Goal: Use online tool/utility: Utilize a website feature to perform a specific function

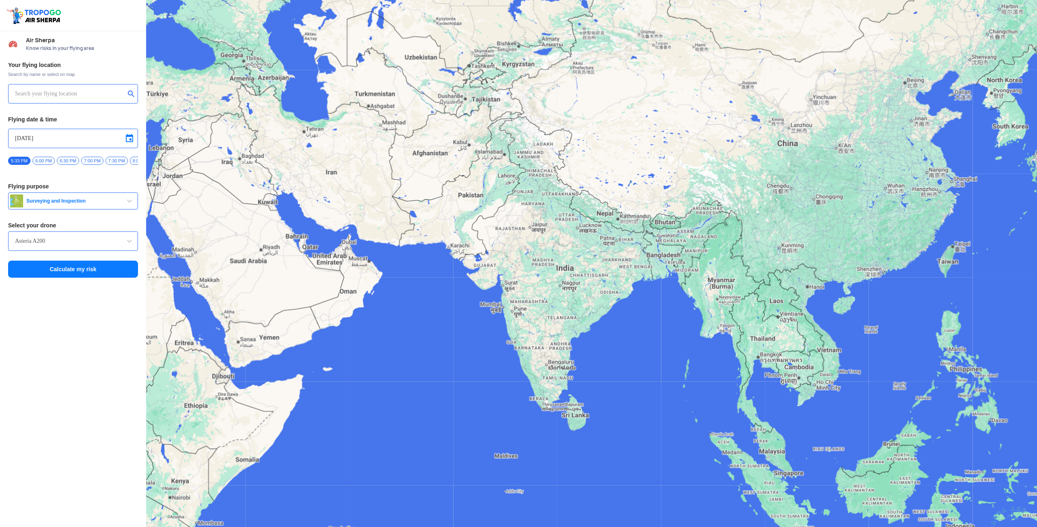
click at [23, 89] on input "text" at bounding box center [70, 94] width 110 height 10
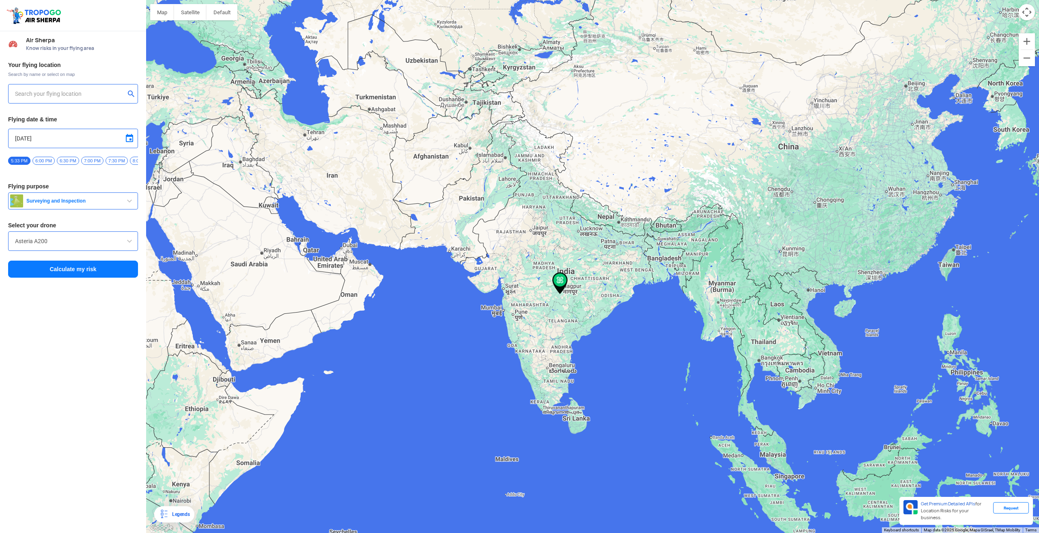
type input "[STREET_ADDRESS]"
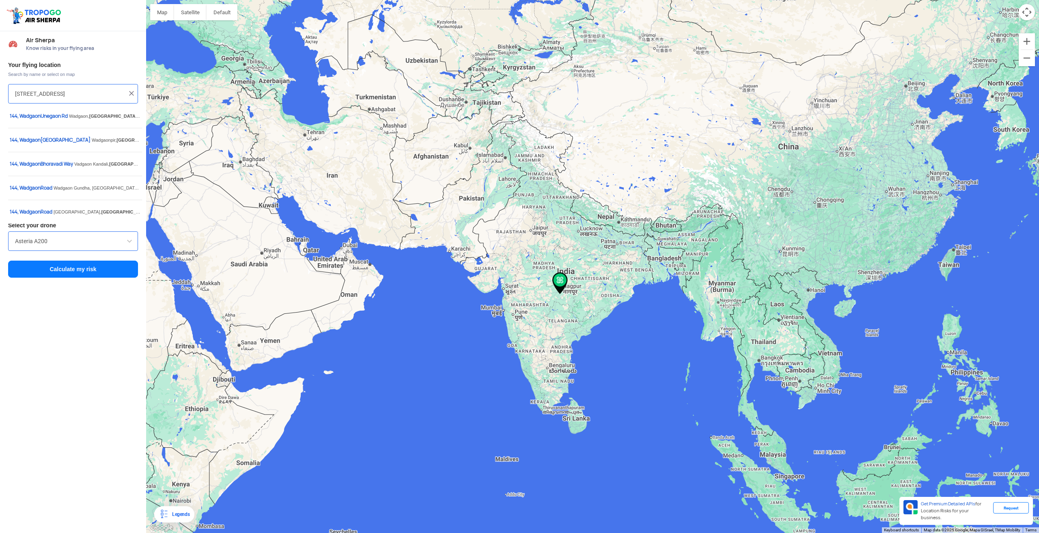
click at [133, 94] on img at bounding box center [131, 93] width 8 height 8
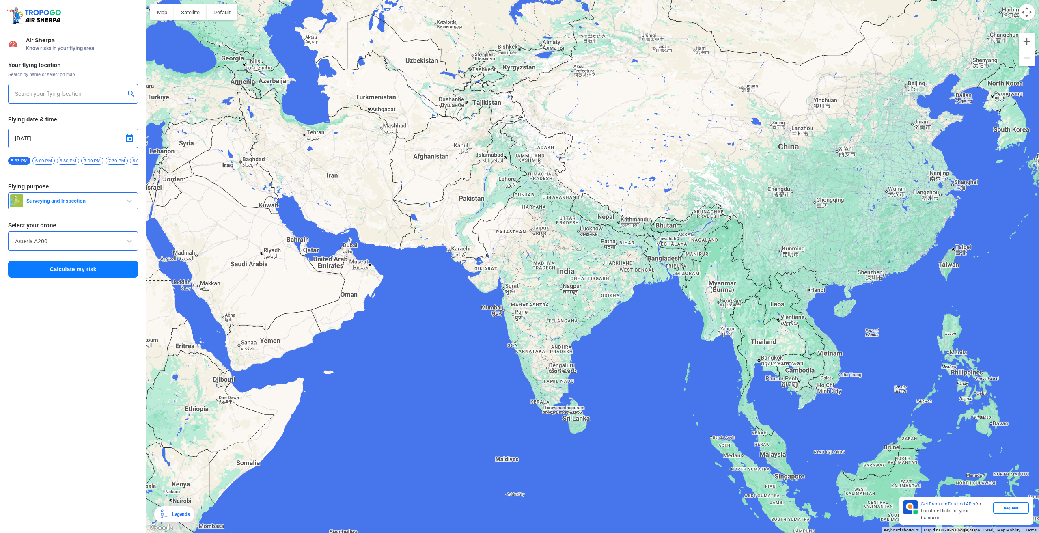
click at [105, 94] on input "text" at bounding box center [70, 94] width 110 height 10
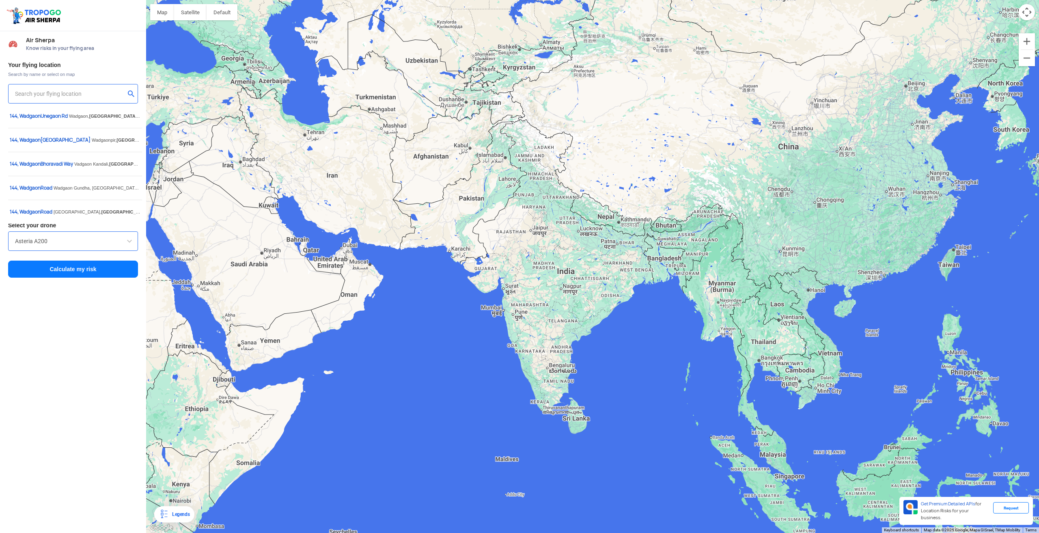
paste input "[PERSON_NAME][GEOGRAPHIC_DATA], [GEOGRAPHIC_DATA], [GEOGRAPHIC_DATA], [GEOGRAPH…"
type input "[PERSON_NAME][GEOGRAPHIC_DATA], [GEOGRAPHIC_DATA], [GEOGRAPHIC_DATA], [GEOGRAPH…"
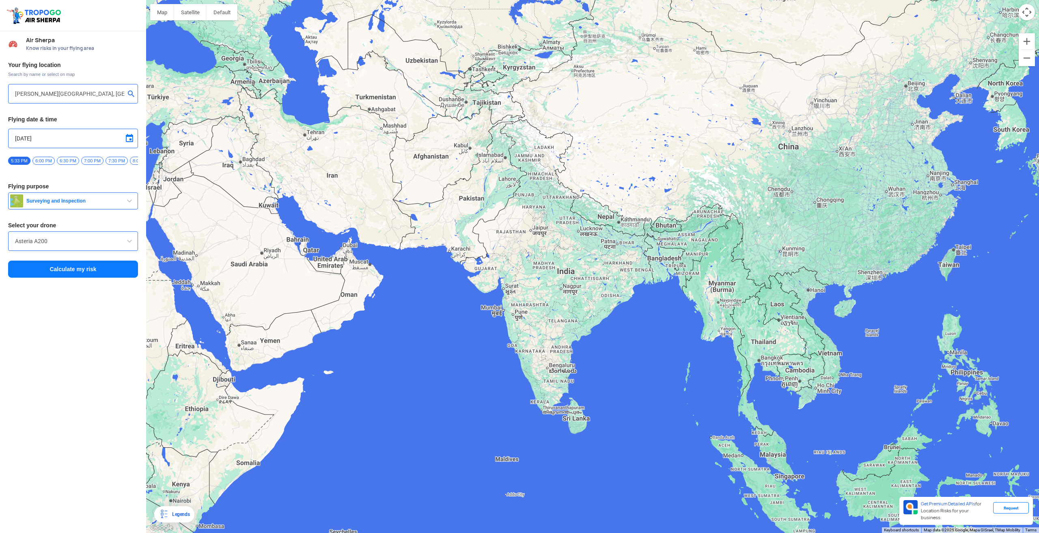
click at [73, 276] on button "Calculate my risk" at bounding box center [73, 269] width 130 height 17
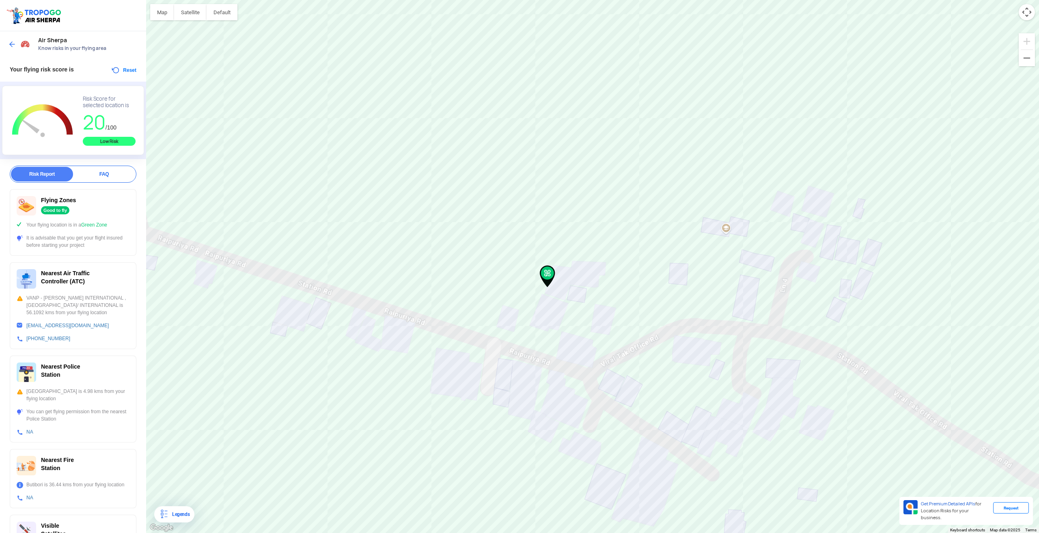
click at [545, 282] on img at bounding box center [547, 276] width 15 height 22
click at [115, 69] on button "Reset" at bounding box center [124, 70] width 26 height 10
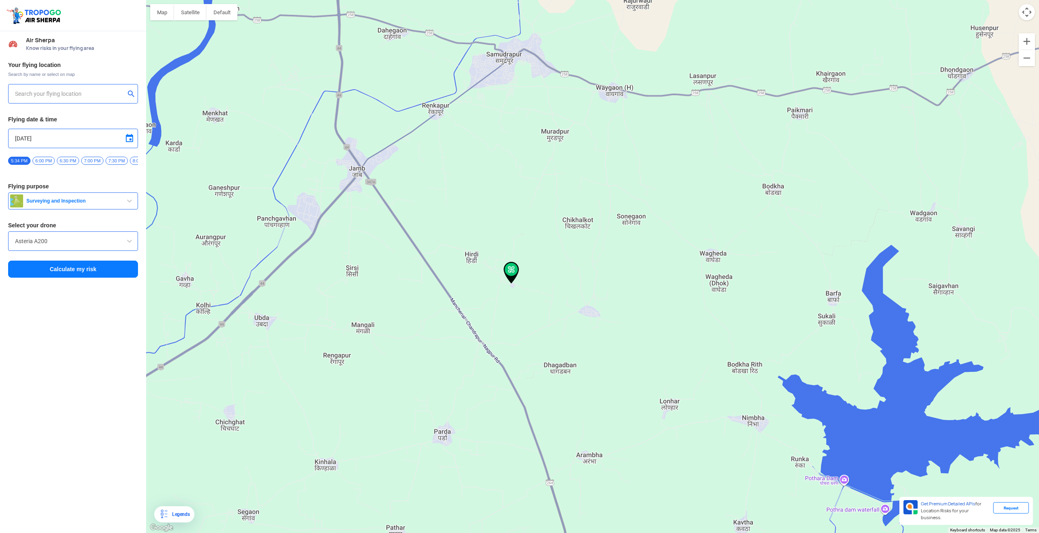
click at [97, 90] on input "text" at bounding box center [70, 94] width 110 height 10
paste input "[PERSON_NAME][GEOGRAPHIC_DATA], [GEOGRAPHIC_DATA], [GEOGRAPHIC_DATA], [GEOGRAPH…"
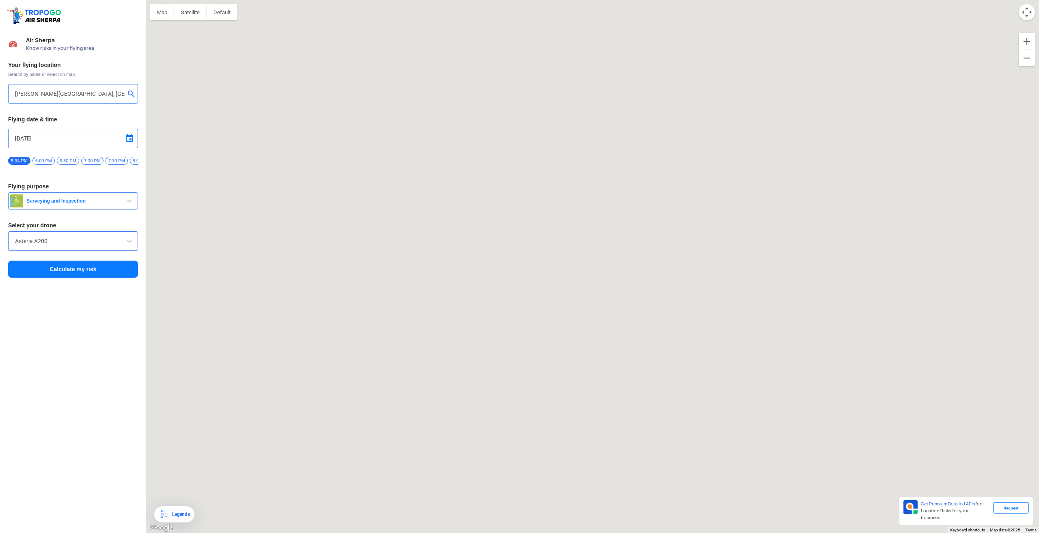
type input "[STREET_ADDRESS]"
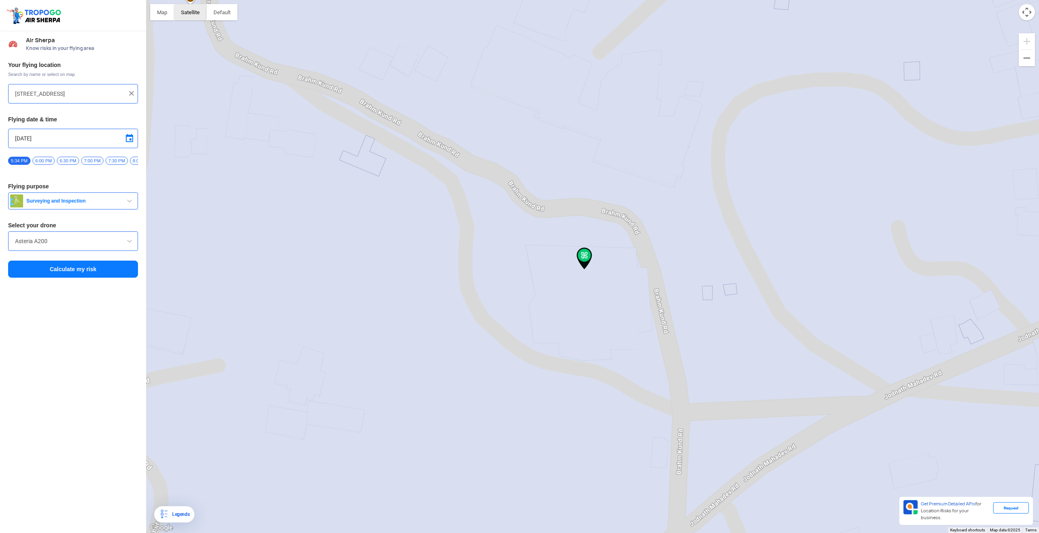
click at [189, 12] on button "Satellite" at bounding box center [190, 12] width 32 height 16
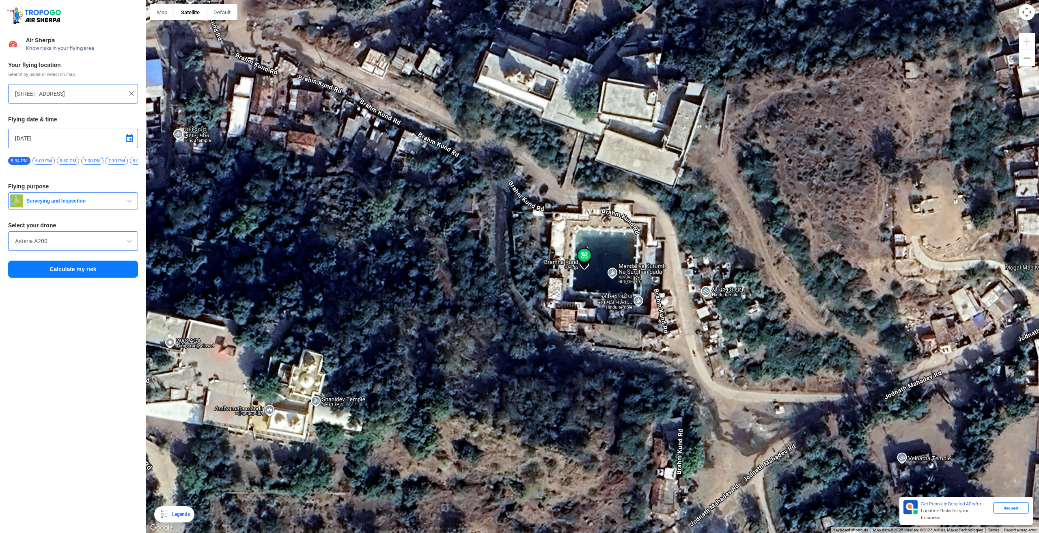
click at [123, 204] on span "Surveying and Inspection" at bounding box center [73, 201] width 101 height 6
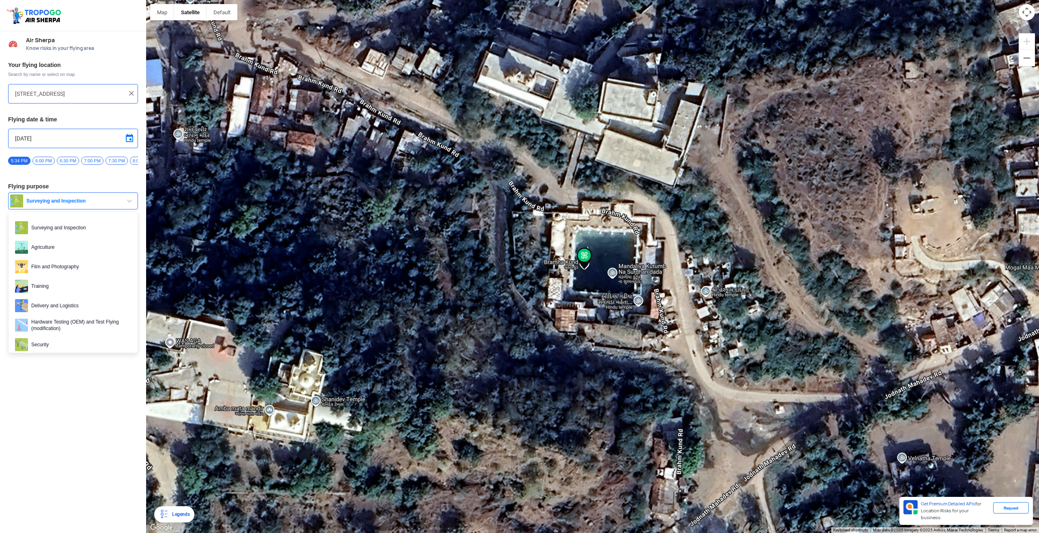
click at [84, 386] on div "Air Sherpa Know risks in your flying area Your flying location Search by name o…" at bounding box center [73, 282] width 146 height 502
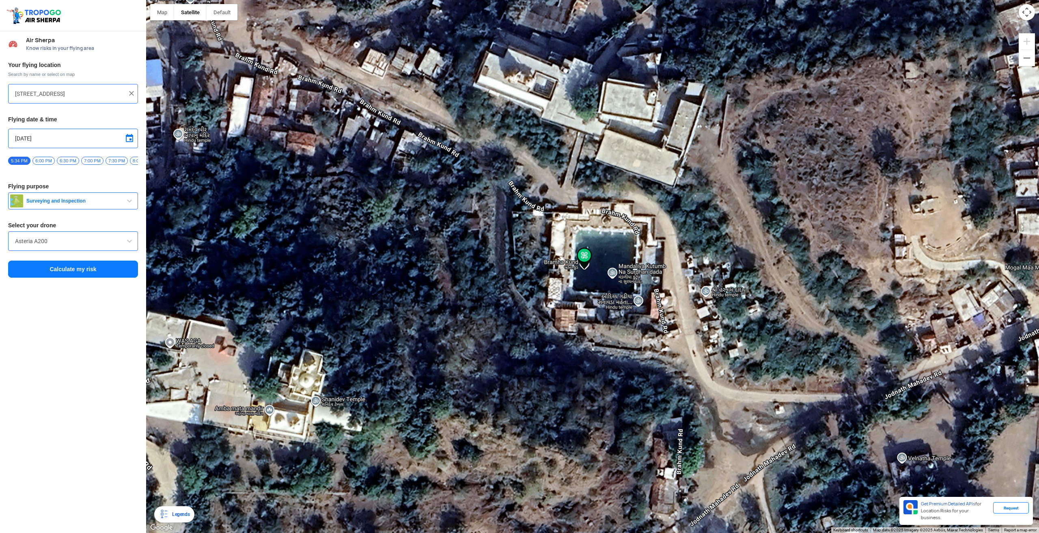
click at [131, 246] on span at bounding box center [130, 241] width 10 height 10
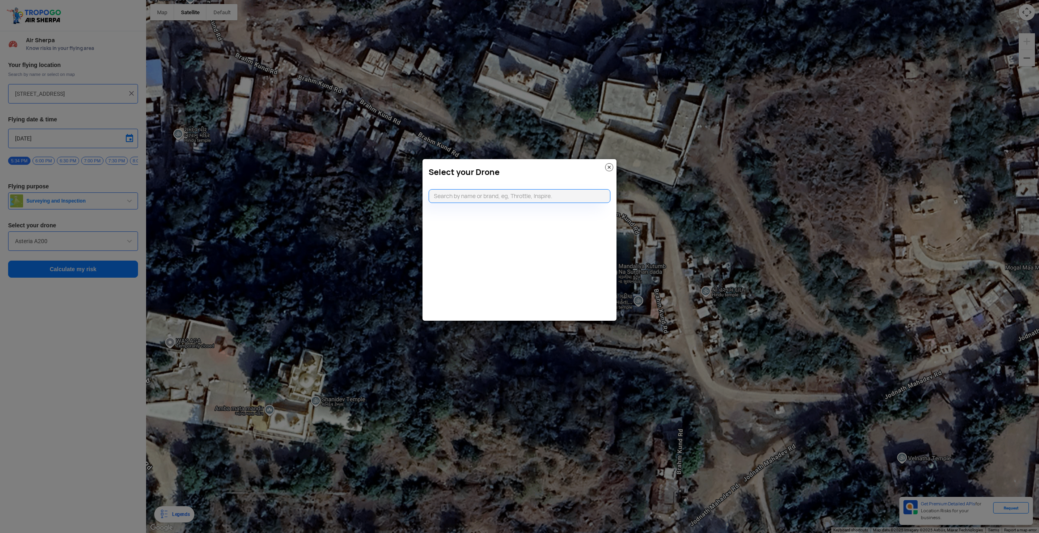
click at [610, 166] on img at bounding box center [609, 167] width 8 height 8
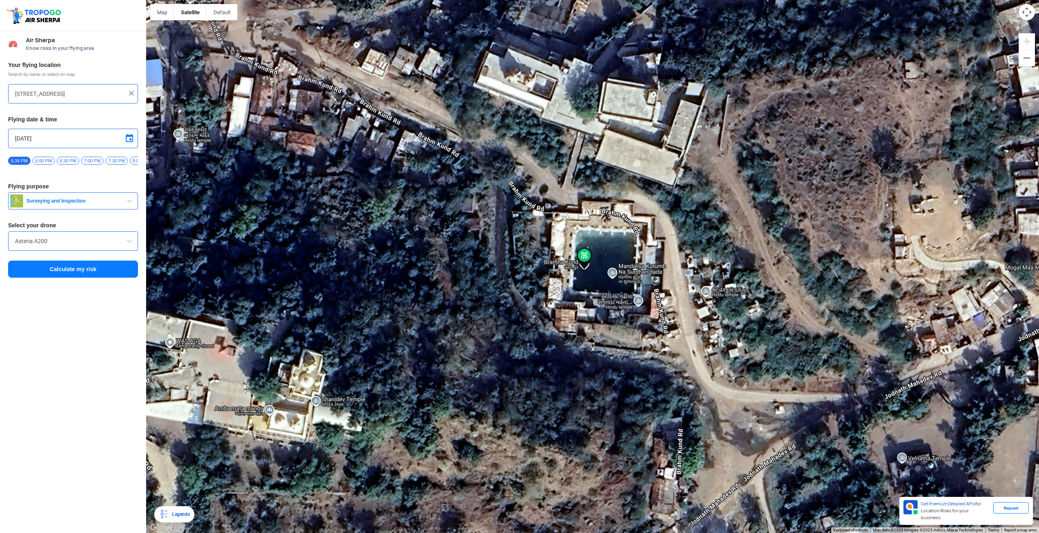
click at [134, 204] on button "Surveying and Inspection" at bounding box center [73, 200] width 130 height 17
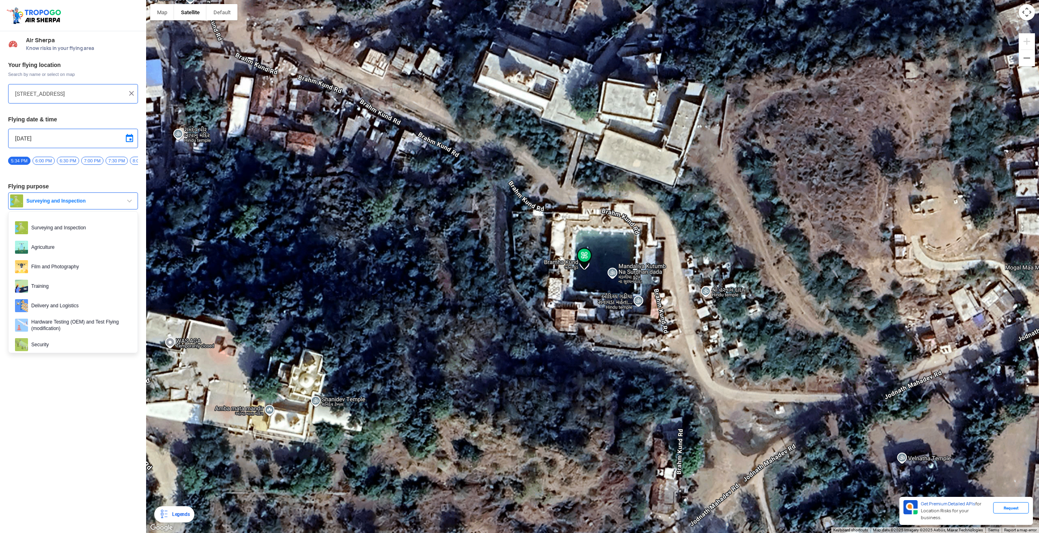
click at [133, 137] on span at bounding box center [130, 139] width 10 height 10
click at [67, 402] on div at bounding box center [519, 266] width 1039 height 533
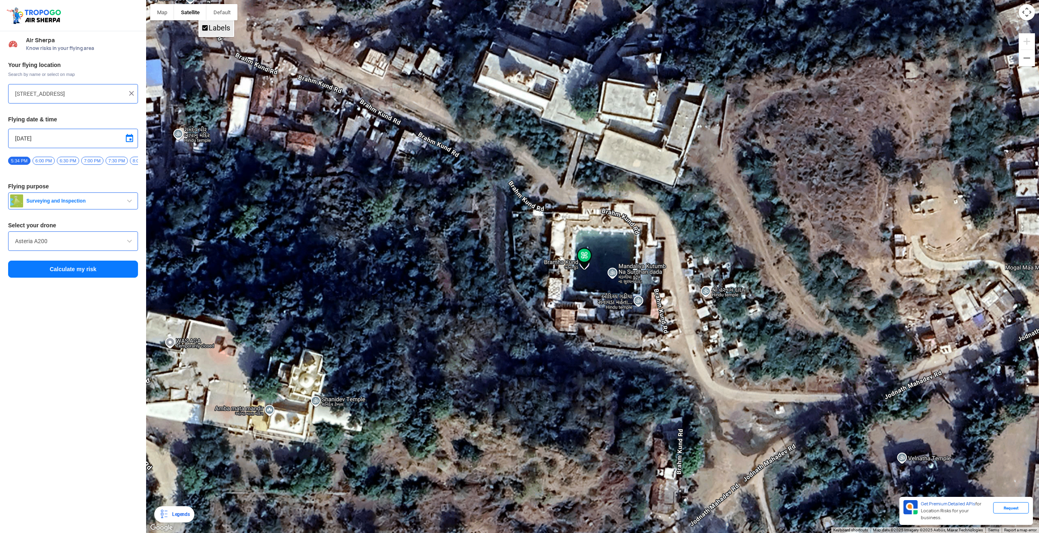
click at [220, 30] on label "Labels" at bounding box center [220, 28] width 22 height 9
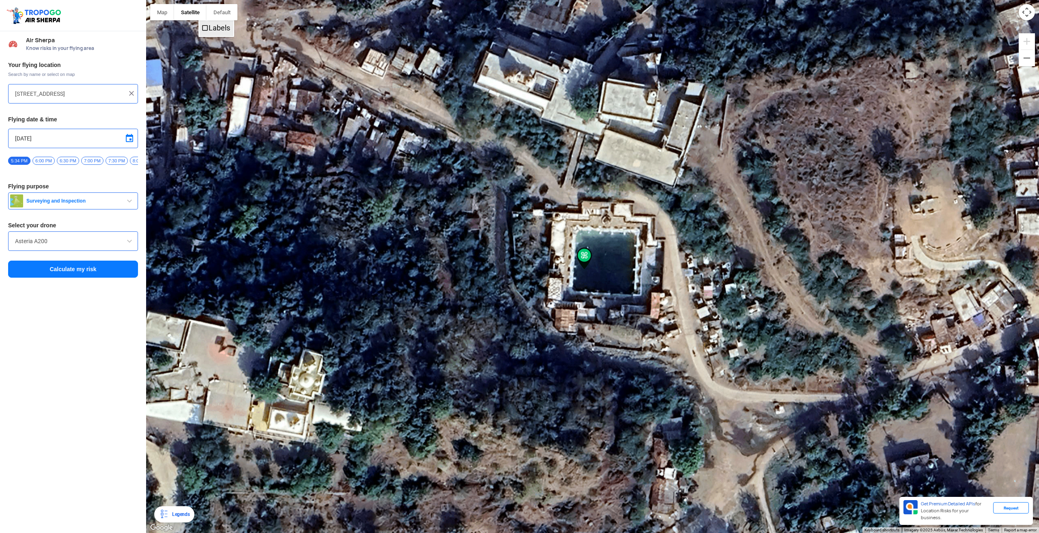
click at [212, 26] on label "Labels" at bounding box center [220, 28] width 22 height 9
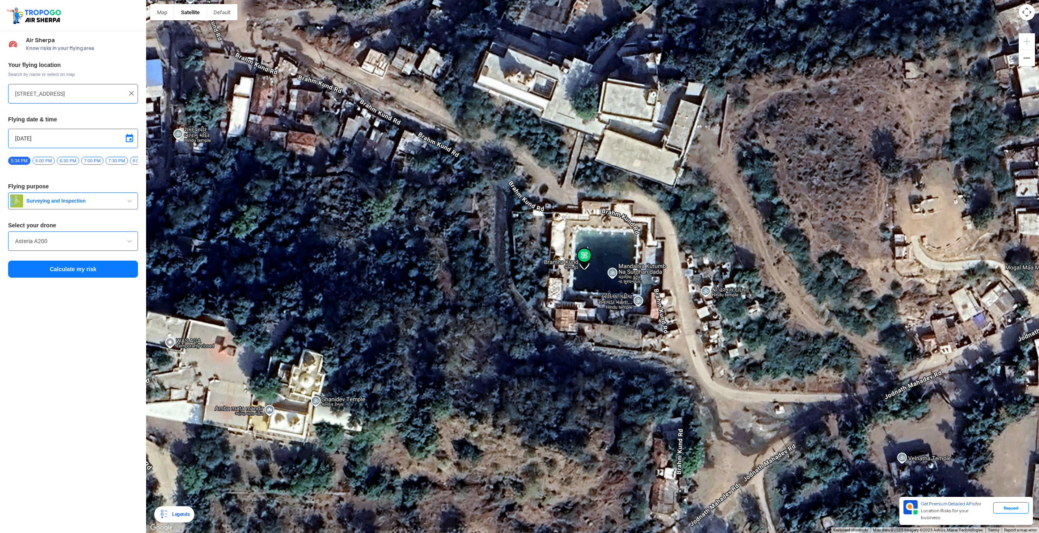
click at [128, 132] on div "[DATE]" at bounding box center [73, 138] width 130 height 19
click at [81, 267] on button "Calculate my risk" at bounding box center [73, 269] width 130 height 17
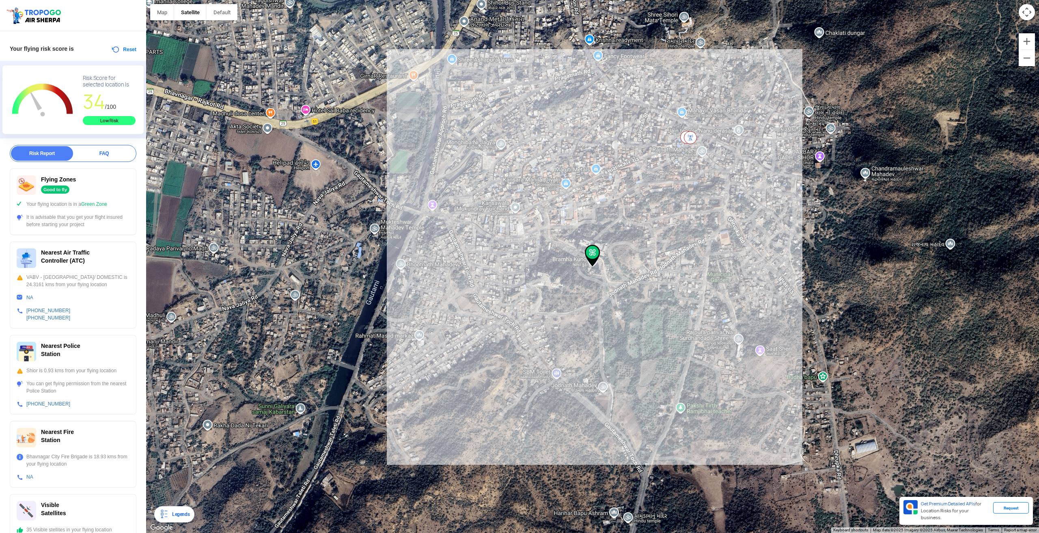
scroll to position [32, 0]
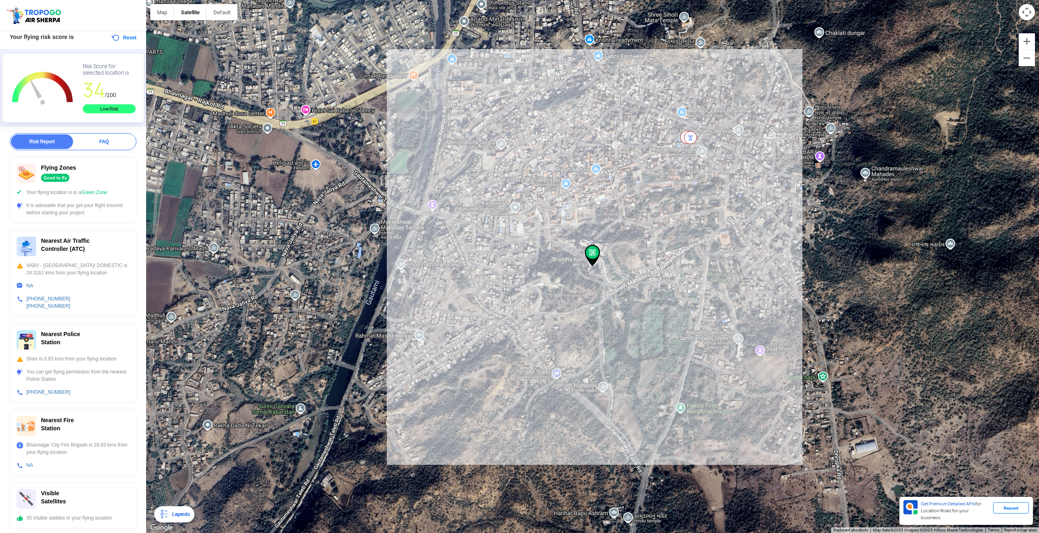
click at [169, 517] on div "Legends" at bounding box center [179, 514] width 21 height 10
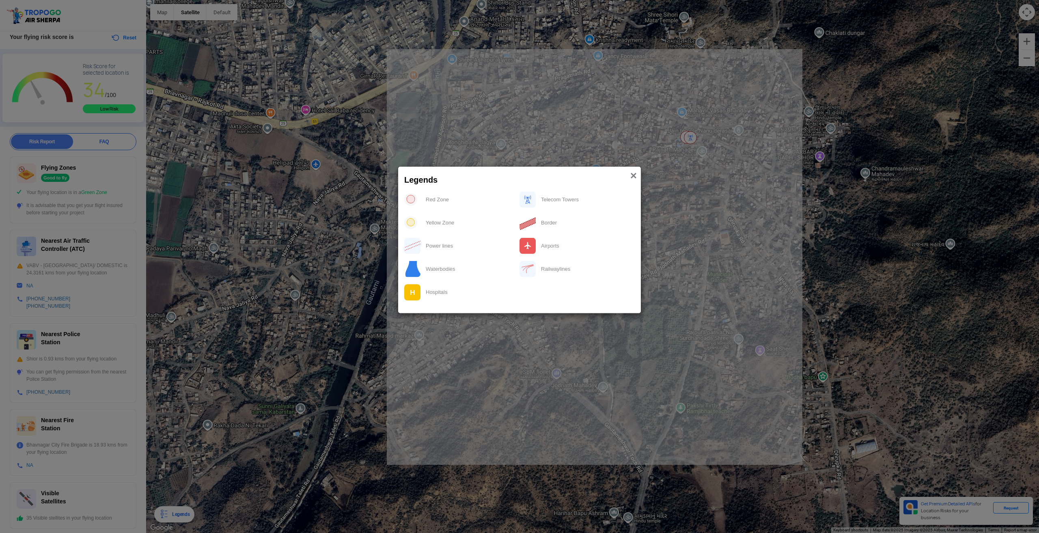
click at [634, 177] on span "×" at bounding box center [633, 175] width 6 height 13
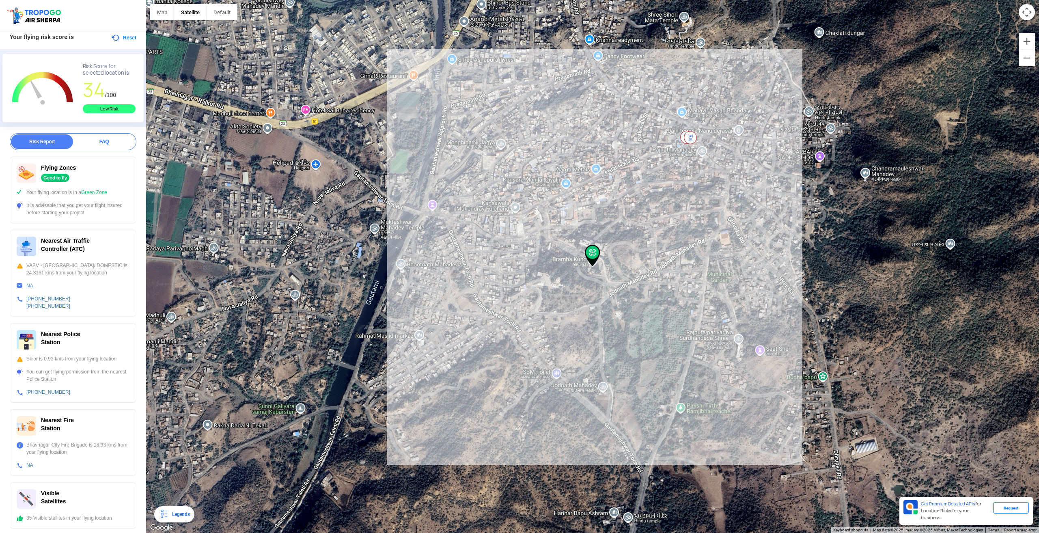
click at [102, 142] on div "FAQ" at bounding box center [104, 141] width 62 height 15
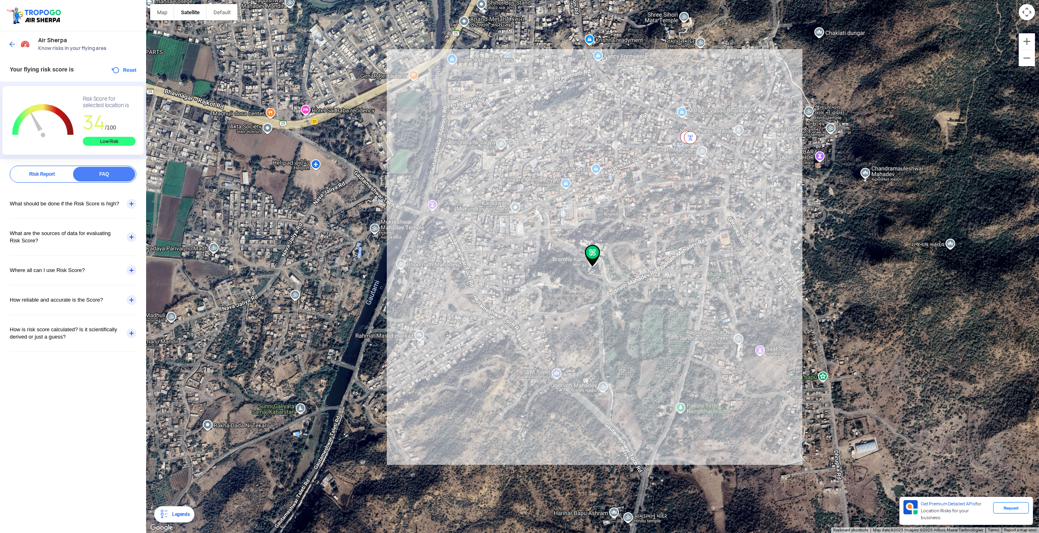
click at [45, 176] on div "Risk Report" at bounding box center [42, 174] width 62 height 15
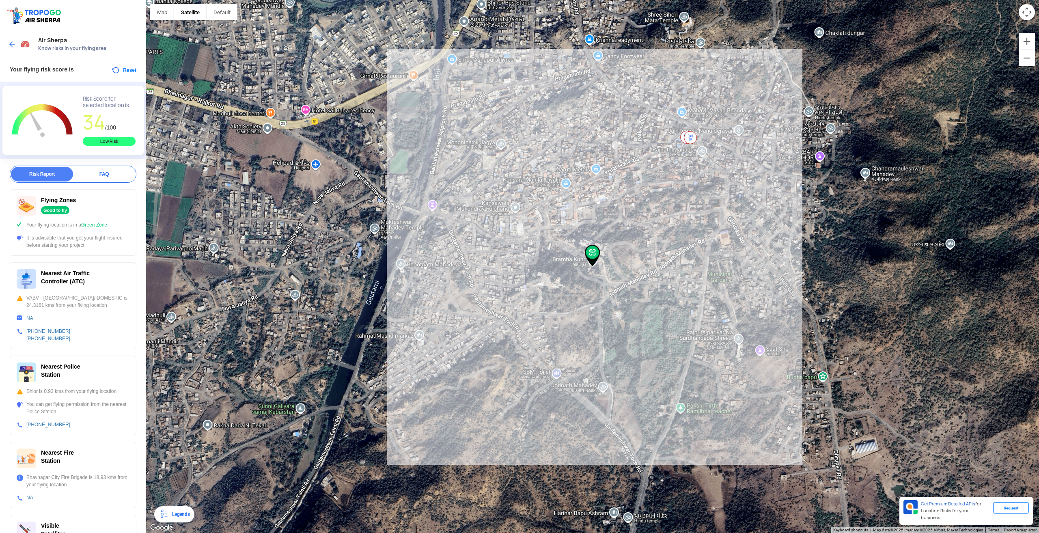
click at [117, 136] on div "34 /100" at bounding box center [109, 123] width 53 height 28
click at [111, 71] on button "Reset" at bounding box center [124, 70] width 26 height 10
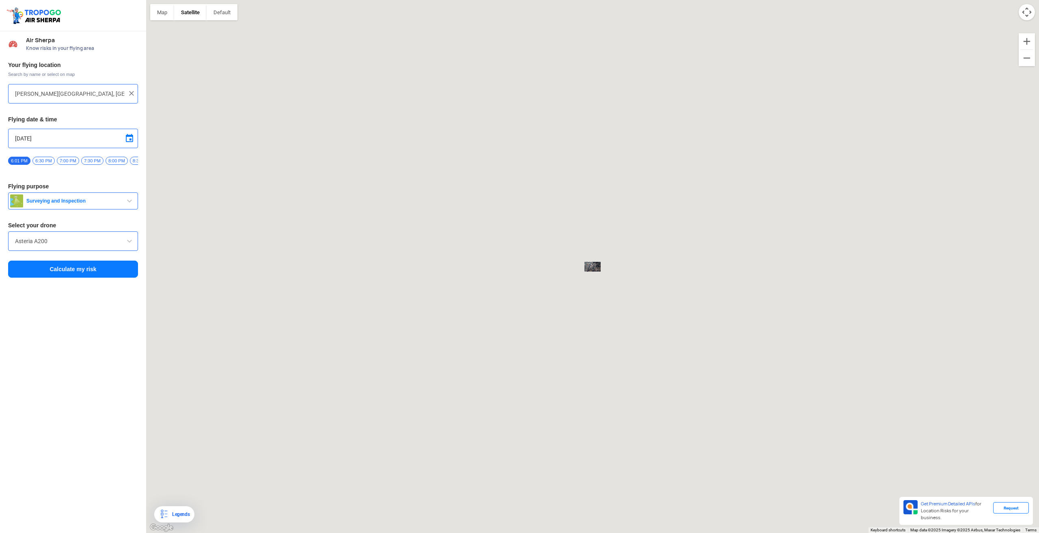
type input "[STREET_ADDRESS]"
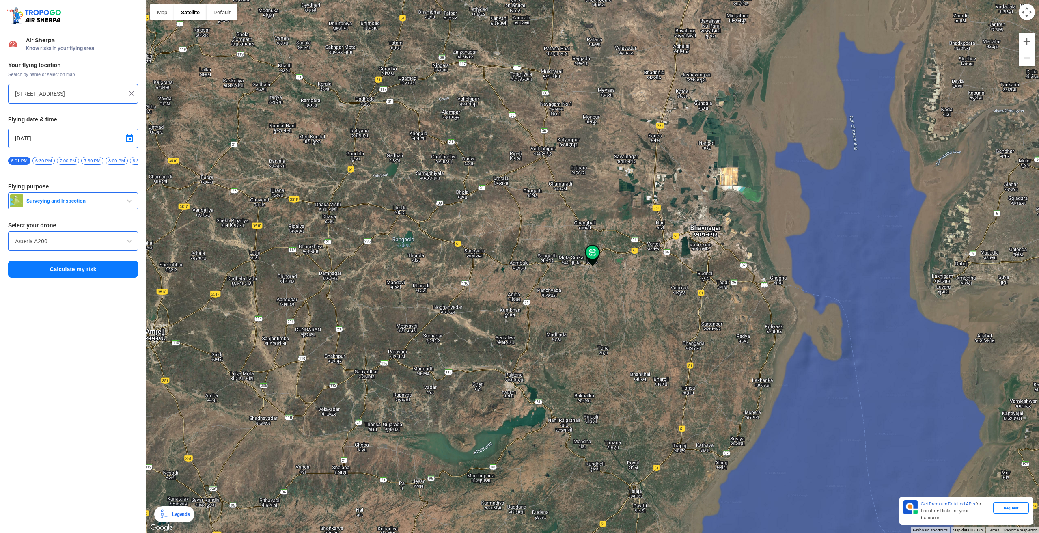
click at [77, 204] on span "Surveying and Inspection" at bounding box center [73, 201] width 101 height 6
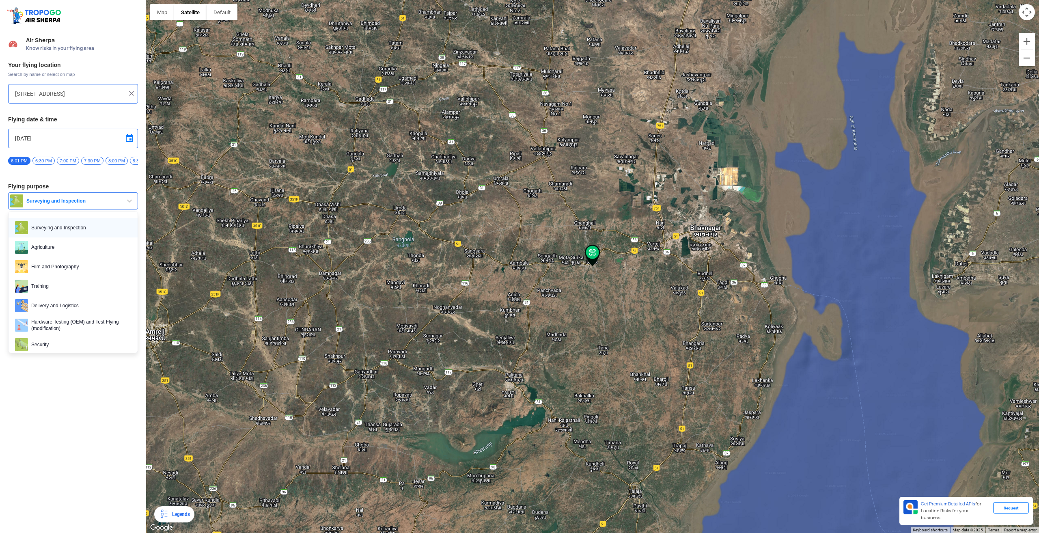
click at [79, 225] on span "Surveying and Inspection" at bounding box center [79, 227] width 103 height 13
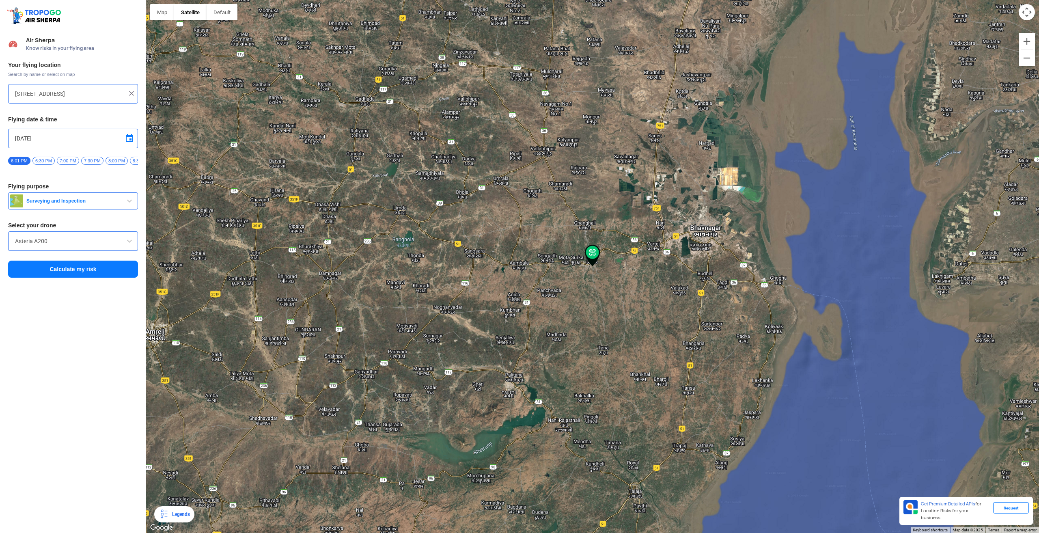
click at [76, 209] on button "Surveying and Inspection" at bounding box center [73, 200] width 130 height 17
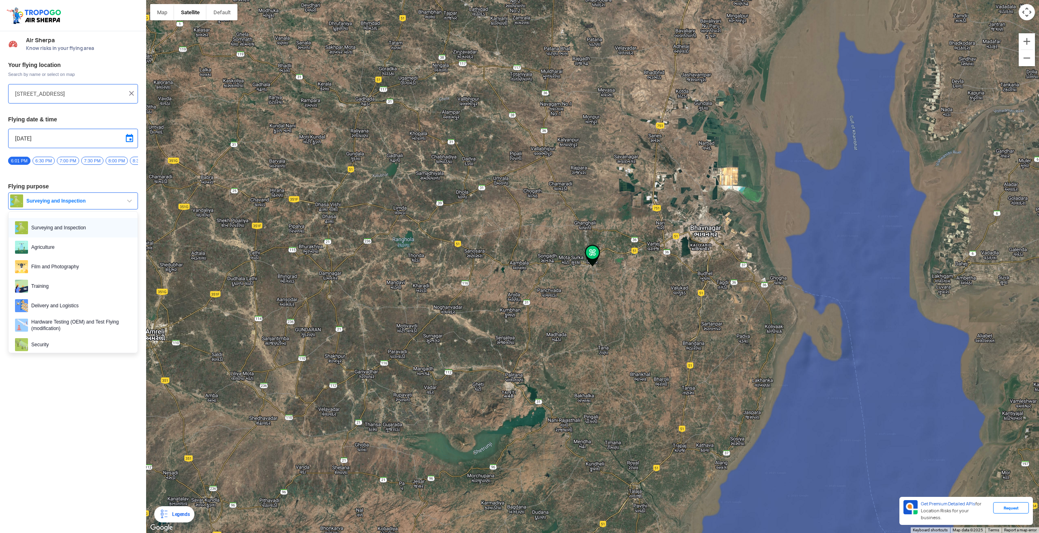
click at [76, 224] on span "Surveying and Inspection" at bounding box center [79, 227] width 103 height 13
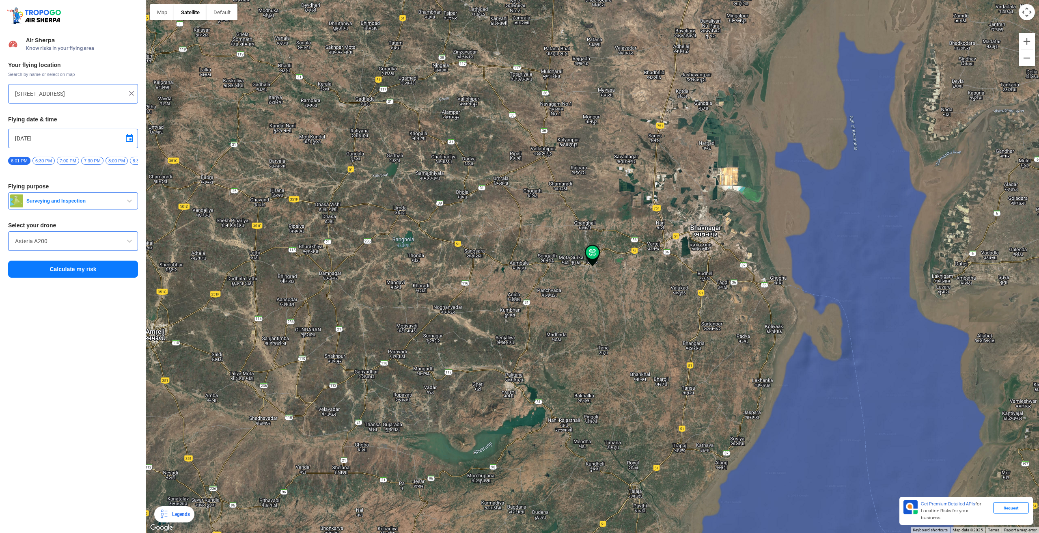
click at [78, 267] on button "Calculate my risk" at bounding box center [73, 269] width 130 height 17
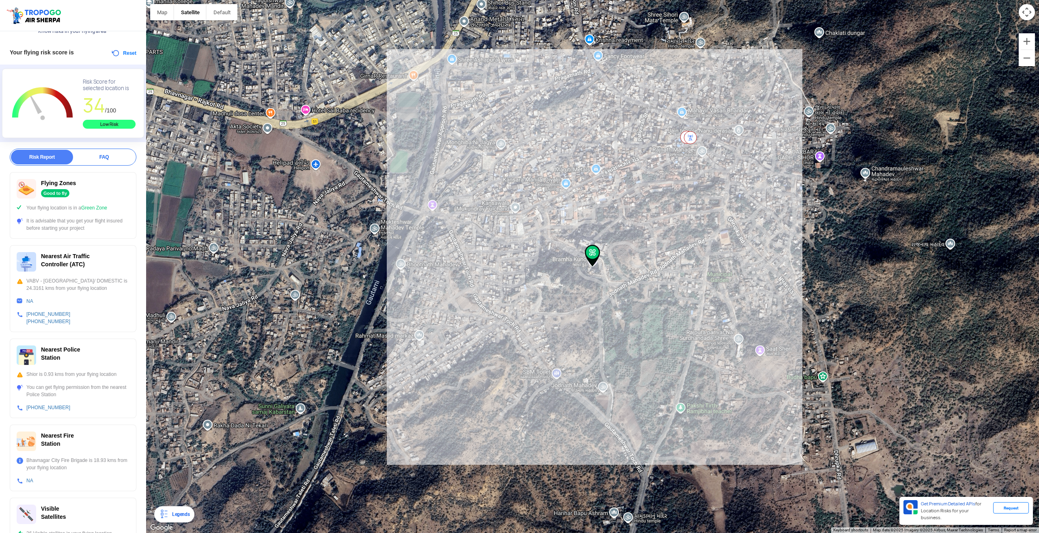
scroll to position [32, 0]
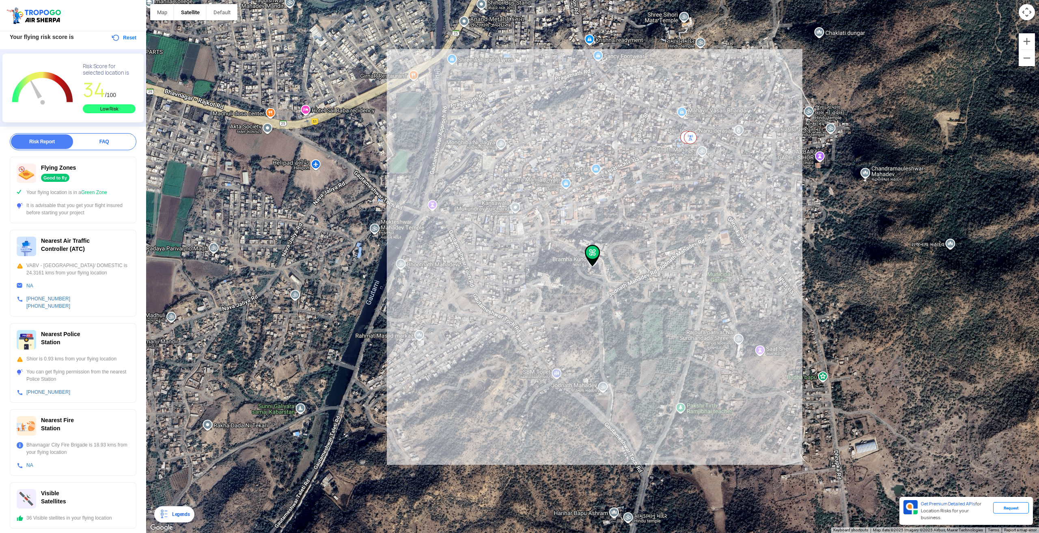
click at [61, 170] on span "Flying Zones" at bounding box center [58, 167] width 35 height 6
click at [58, 181] on div "Flying Zones Good to fly" at bounding box center [73, 173] width 113 height 19
